Goal: Download file/media

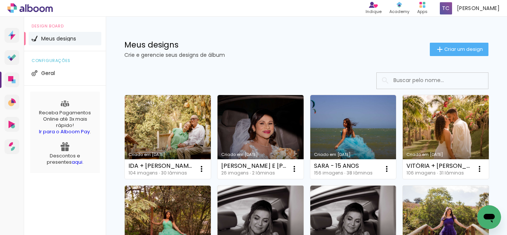
click at [303, 213] on link "Criado em [DATE]" at bounding box center [260, 227] width 86 height 84
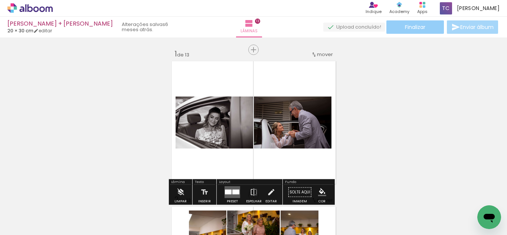
click at [425, 29] on paper-button "Finalizar" at bounding box center [414, 26] width 57 height 13
click at [425, 29] on body "link( href="../../bower_components/polymer/polymer.html" rel="import" ) picture…" at bounding box center [253, 117] width 507 height 235
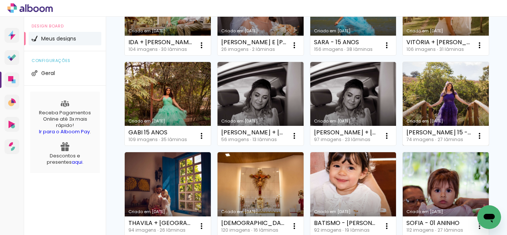
scroll to position [148, 0]
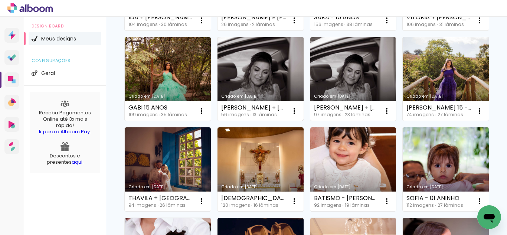
click at [303, 81] on link "Criado em [DATE]" at bounding box center [260, 79] width 86 height 84
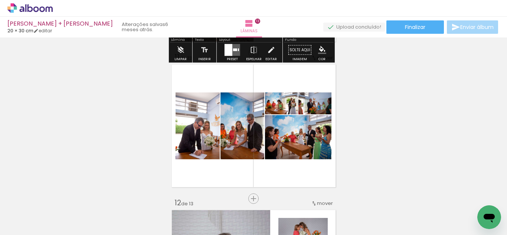
scroll to position [1434, 0]
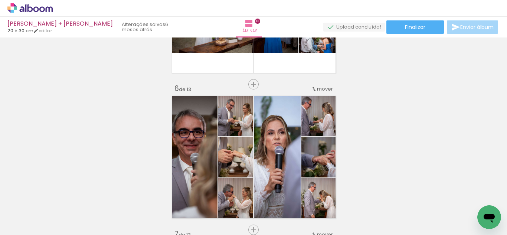
scroll to position [668, 0]
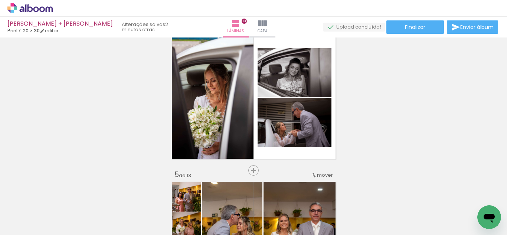
scroll to position [405, 0]
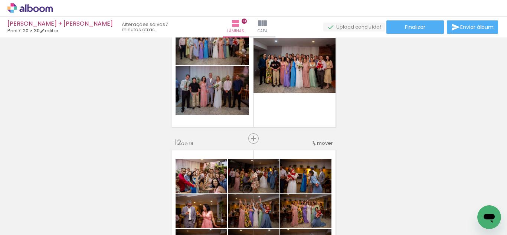
scroll to position [1592, 0]
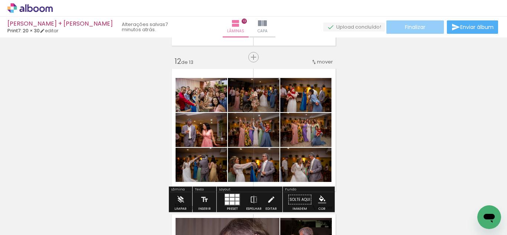
click at [427, 31] on paper-button "Finalizar" at bounding box center [414, 26] width 57 height 13
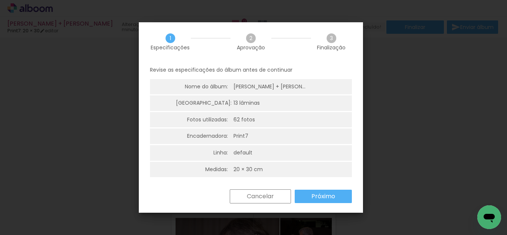
click at [0, 0] on slot "Próximo" at bounding box center [0, 0] width 0 height 0
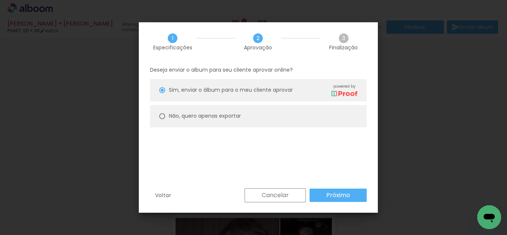
click at [158, 115] on paper-radio-button "Não, quero apenas exportar" at bounding box center [258, 116] width 217 height 22
type paper-radio-button "on"
click at [158, 115] on paper-radio-button "Não, quero apenas exportar" at bounding box center [258, 116] width 217 height 22
click at [0, 0] on slot "Próximo" at bounding box center [0, 0] width 0 height 0
type input "Alta, 300 DPI"
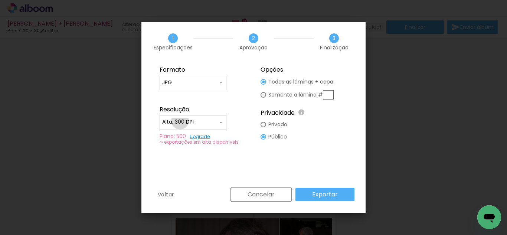
click at [180, 121] on input "Alta, 300 DPI" at bounding box center [190, 121] width 56 height 7
click at [181, 134] on paper-item "Baixa" at bounding box center [192, 135] width 67 height 15
click at [181, 134] on div at bounding box center [192, 125] width 67 height 30
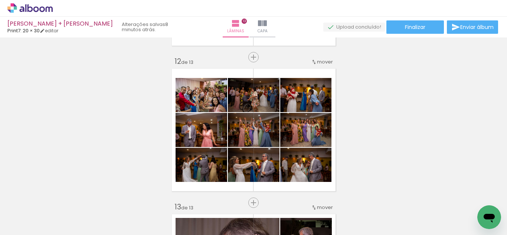
scroll to position [173, 0]
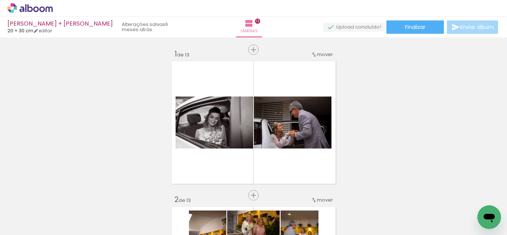
click at [26, 8] on icon at bounding box center [25, 8] width 1 height 8
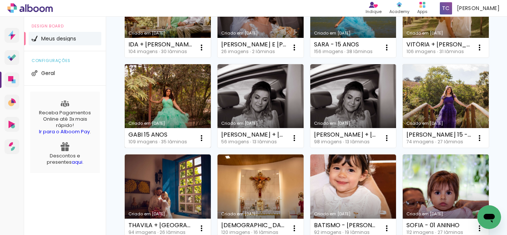
scroll to position [124, 0]
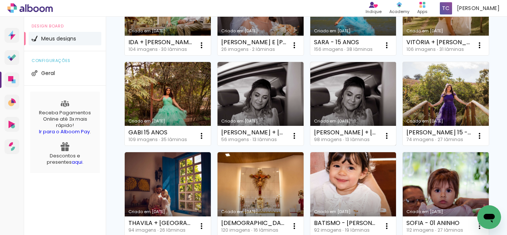
click at [310, 146] on link "Criado em [DATE]" at bounding box center [353, 104] width 86 height 84
click at [0, 0] on iron-horizontal-list at bounding box center [0, 0] width 0 height 0
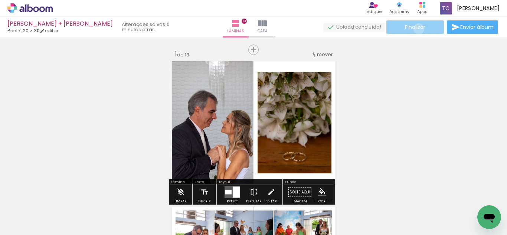
click at [416, 29] on span "Finalizar" at bounding box center [415, 26] width 20 height 5
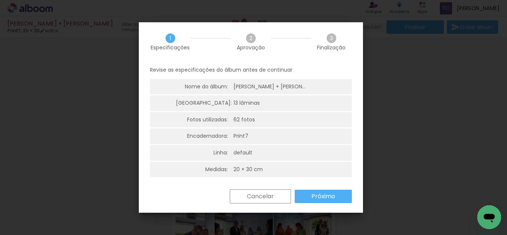
click at [0, 0] on slot "Próximo" at bounding box center [0, 0] width 0 height 0
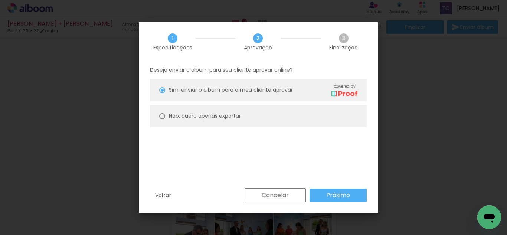
click at [323, 191] on paper-button "Próximo" at bounding box center [337, 194] width 57 height 13
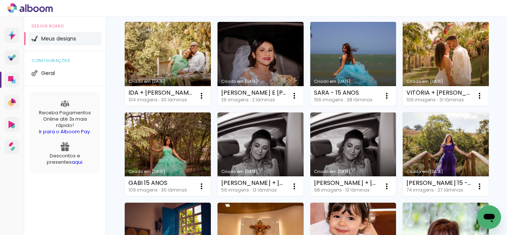
scroll to position [74, 0]
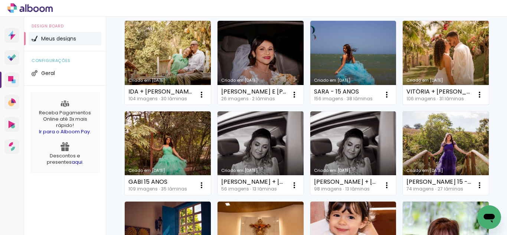
click at [402, 105] on link "Criado em [DATE]" at bounding box center [445, 63] width 86 height 84
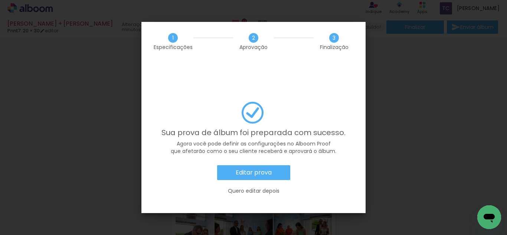
click at [0, 0] on slot "Quero editar depois" at bounding box center [0, 0] width 0 height 0
click at [246, 170] on quentale-photo at bounding box center [211, 122] width 84 height 127
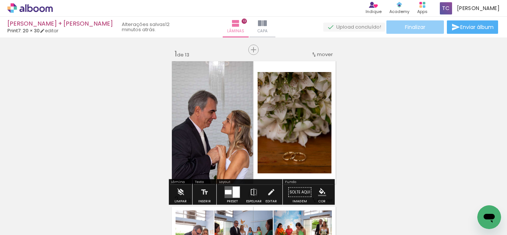
click at [411, 27] on span "Finalizar" at bounding box center [415, 26] width 20 height 5
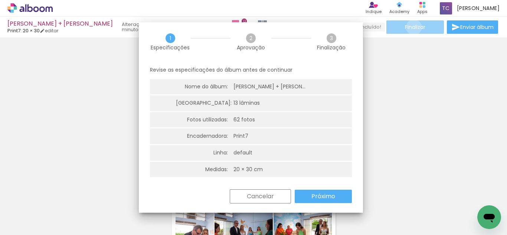
click at [411, 27] on iron-overlay-backdrop at bounding box center [253, 117] width 507 height 235
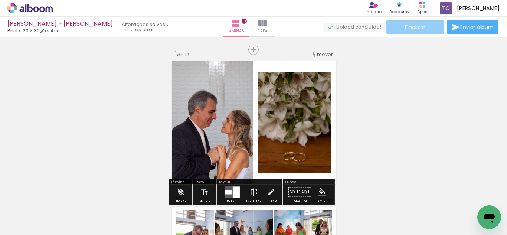
click at [405, 24] on span "Finalizar" at bounding box center [415, 26] width 20 height 5
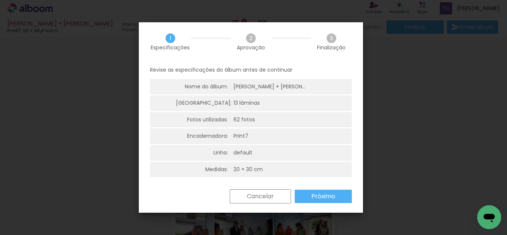
click at [0, 0] on slot "Próximo" at bounding box center [0, 0] width 0 height 0
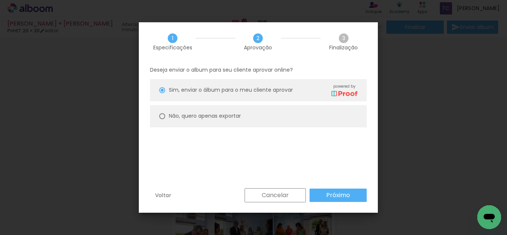
click at [165, 115] on paper-radio-button "Não, quero apenas exportar" at bounding box center [258, 116] width 217 height 22
type paper-radio-button "on"
click at [165, 115] on paper-radio-button "Não, quero apenas exportar" at bounding box center [258, 116] width 217 height 22
click at [0, 0] on slot "Próximo" at bounding box center [0, 0] width 0 height 0
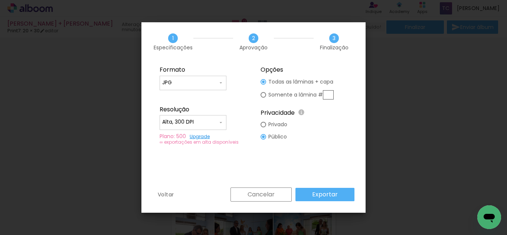
click at [197, 122] on input "Alta, 300 DPI" at bounding box center [190, 121] width 56 height 7
click at [197, 134] on paper-item "Baixa" at bounding box center [192, 135] width 67 height 15
type input "Baixa"
click at [0, 0] on slot "Exportar" at bounding box center [0, 0] width 0 height 0
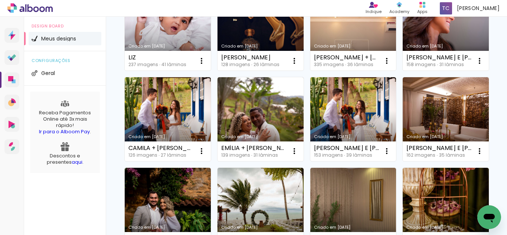
scroll to position [396, 0]
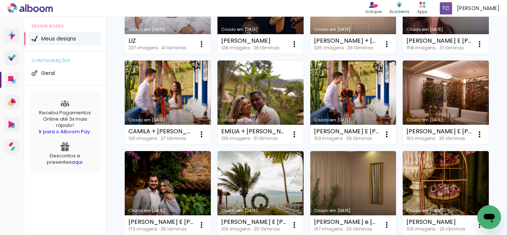
click at [211, 144] on link "Criado em [DATE]" at bounding box center [168, 102] width 86 height 84
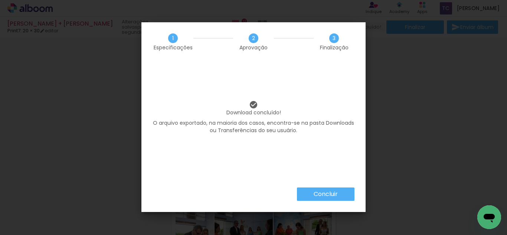
click at [0, 0] on slot "Concluir" at bounding box center [0, 0] width 0 height 0
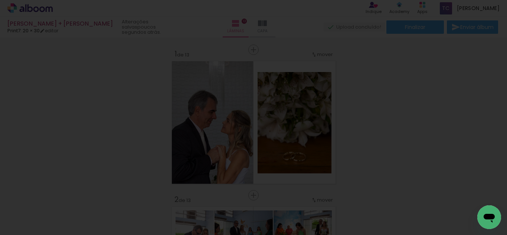
click at [324, 195] on div at bounding box center [323, 209] width 22 height 33
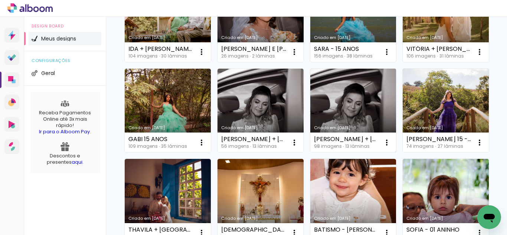
scroll to position [148, 0]
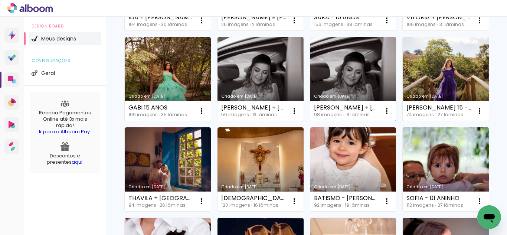
click at [310, 121] on link "Criado em [DATE]" at bounding box center [353, 79] width 86 height 84
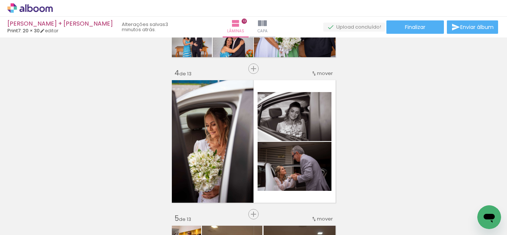
scroll to position [445, 0]
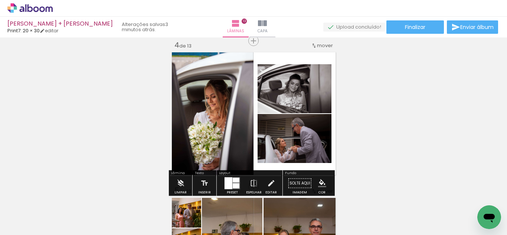
click at [0, 0] on slot "P&B" at bounding box center [0, 0] width 0 height 0
click at [218, 80] on quentale-photo at bounding box center [211, 113] width 84 height 127
click at [227, 63] on paper-button "P&B" at bounding box center [230, 57] width 11 height 11
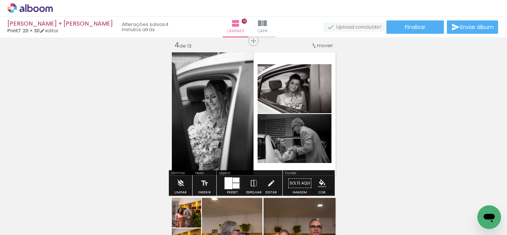
click at [0, 0] on slot "P&B" at bounding box center [0, 0] width 0 height 0
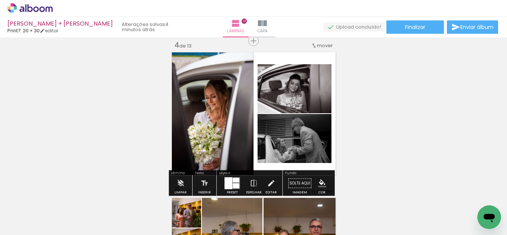
click at [319, 129] on quentale-photo at bounding box center [294, 138] width 74 height 49
click at [0, 0] on slot "P&B" at bounding box center [0, 0] width 0 height 0
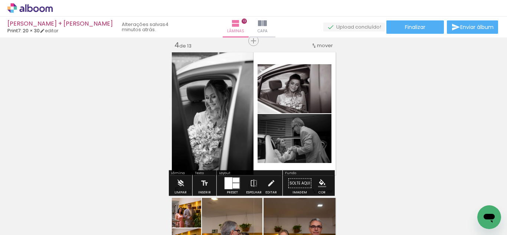
click at [0, 0] on slot "P&B" at bounding box center [0, 0] width 0 height 0
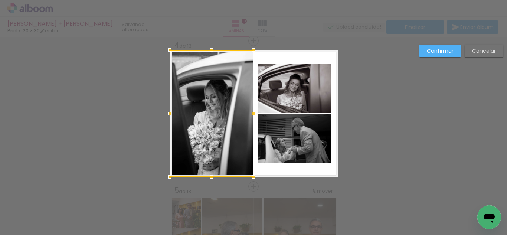
scroll to position [446, 0]
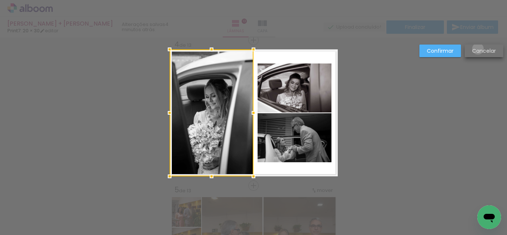
click at [0, 0] on slot "Cancelar" at bounding box center [0, 0] width 0 height 0
